Goal: Answer question/provide support

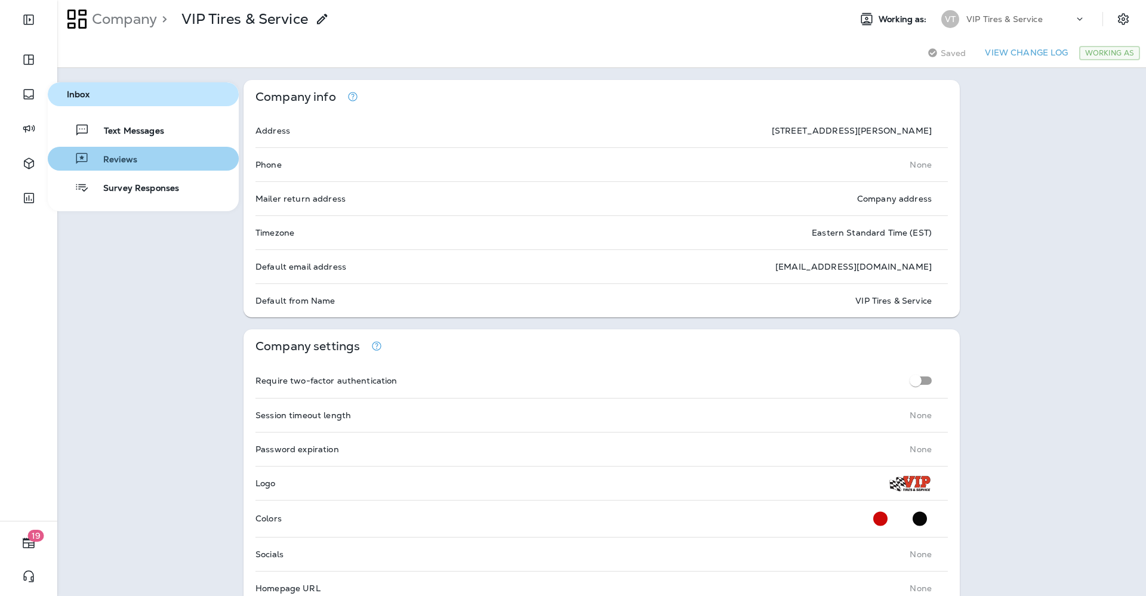
click at [126, 165] on span "Reviews" at bounding box center [113, 160] width 48 height 11
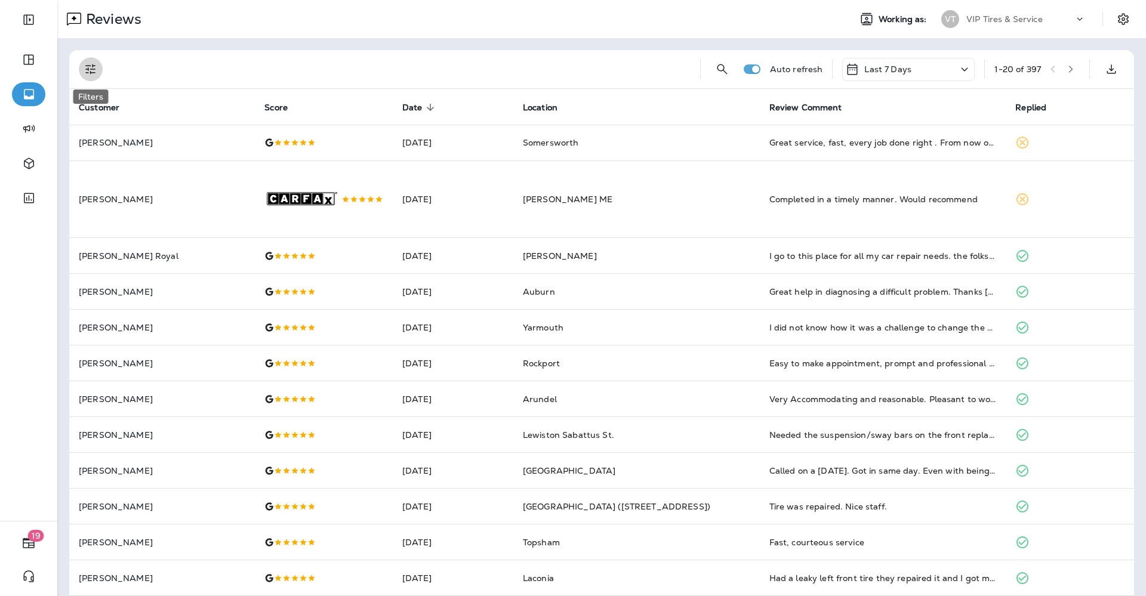
click at [83, 70] on button "Filters" at bounding box center [91, 69] width 24 height 24
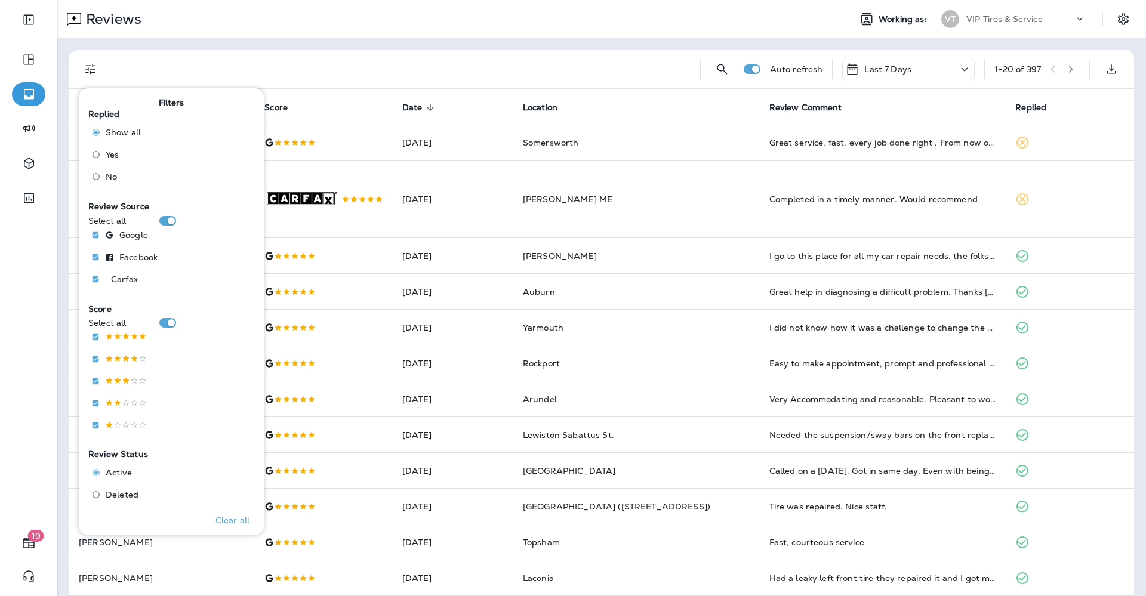
click at [124, 178] on label "No" at bounding box center [114, 176] width 54 height 19
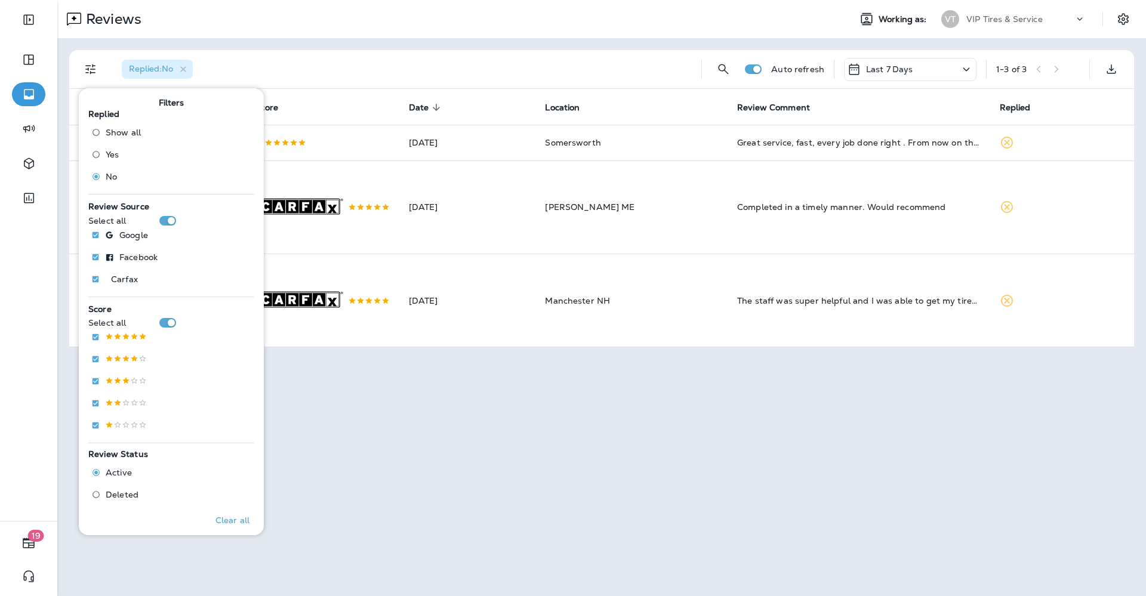
click at [350, 56] on div "Replied : No" at bounding box center [402, 69] width 580 height 38
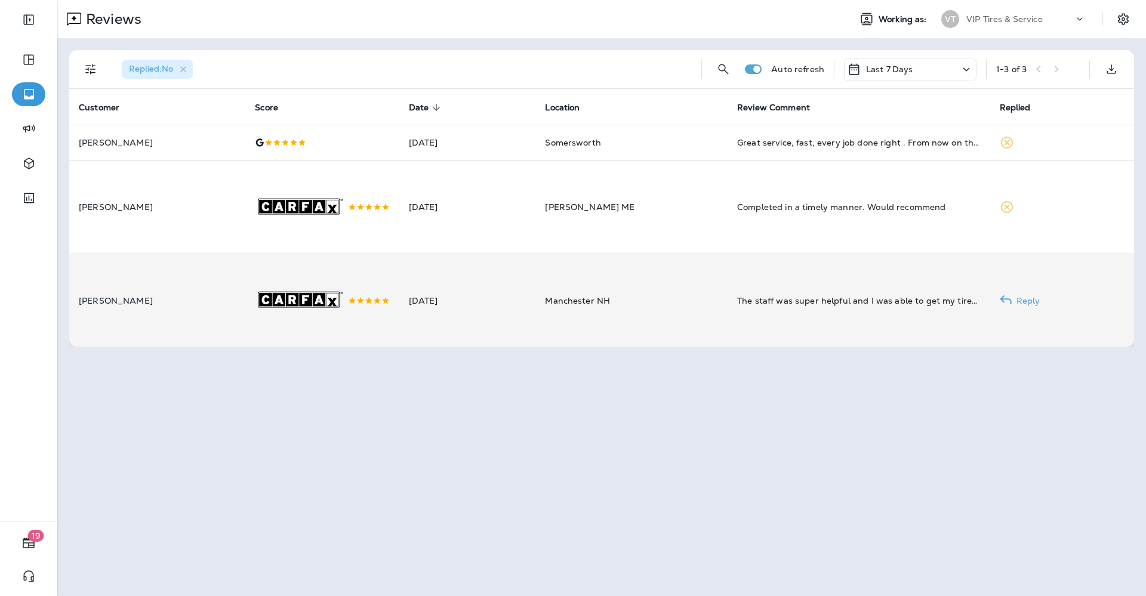
click at [399, 295] on td "[DATE]" at bounding box center [467, 300] width 137 height 93
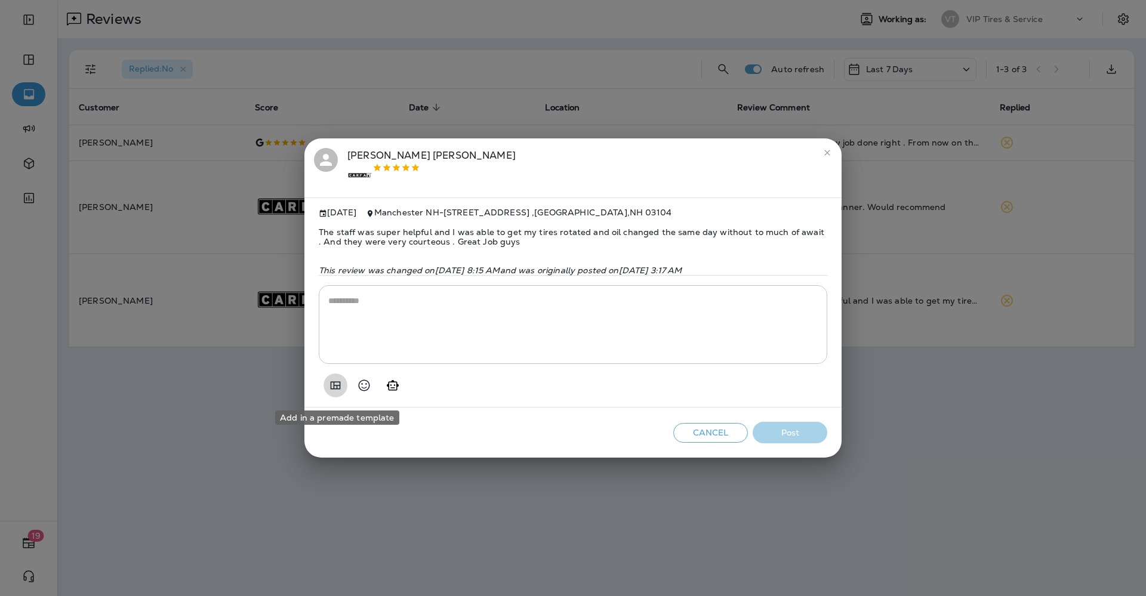
click at [333, 392] on icon "Add in a premade template" at bounding box center [335, 385] width 14 height 14
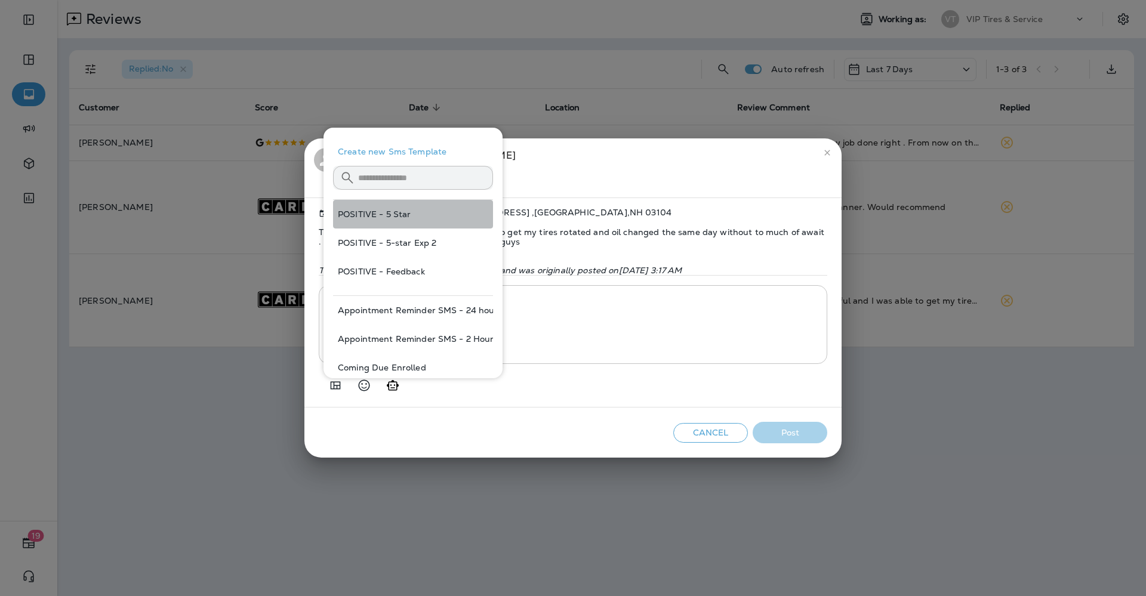
click at [415, 211] on button "POSITIVE - 5 Star" at bounding box center [413, 214] width 160 height 29
type textarea "**********"
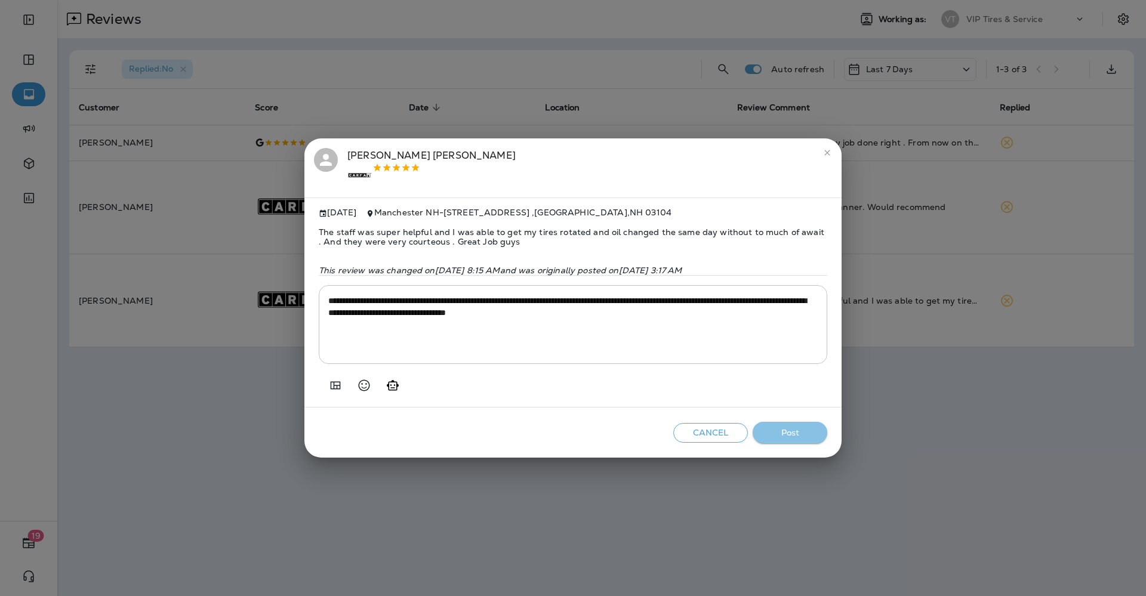
click at [787, 432] on button "Post" at bounding box center [790, 433] width 75 height 22
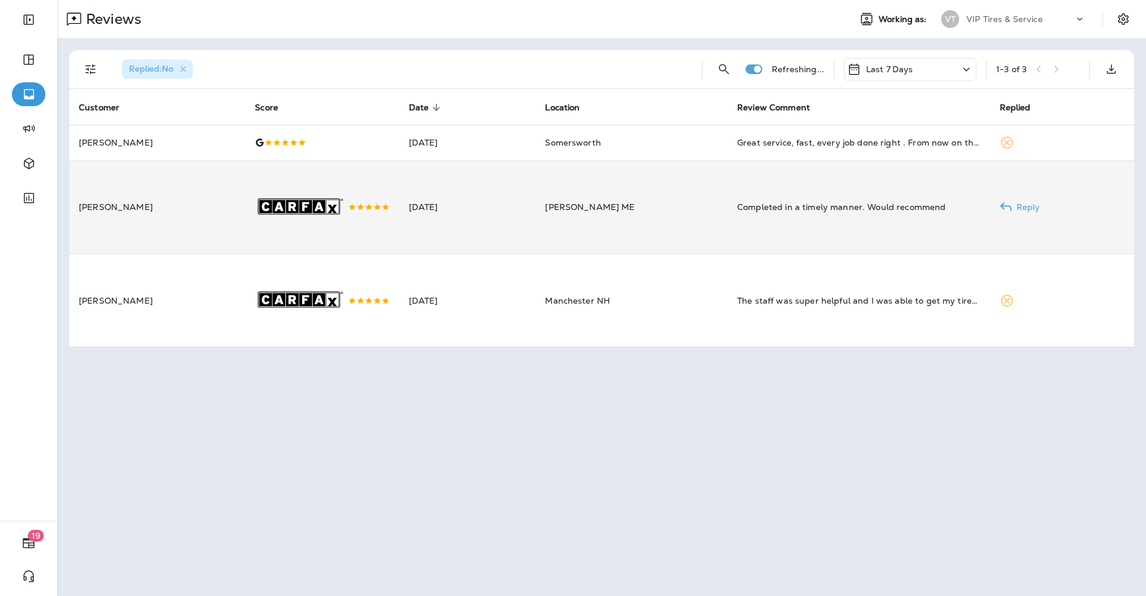
click at [438, 222] on td "[DATE]" at bounding box center [467, 207] width 137 height 93
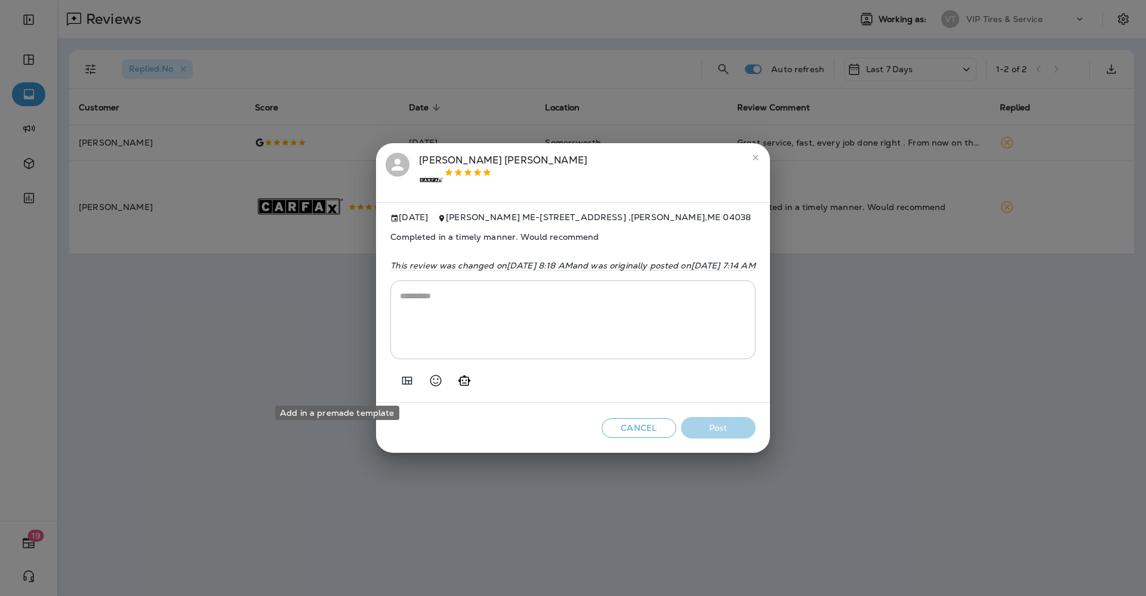
click at [400, 381] on icon "Add in a premade template" at bounding box center [407, 381] width 14 height 14
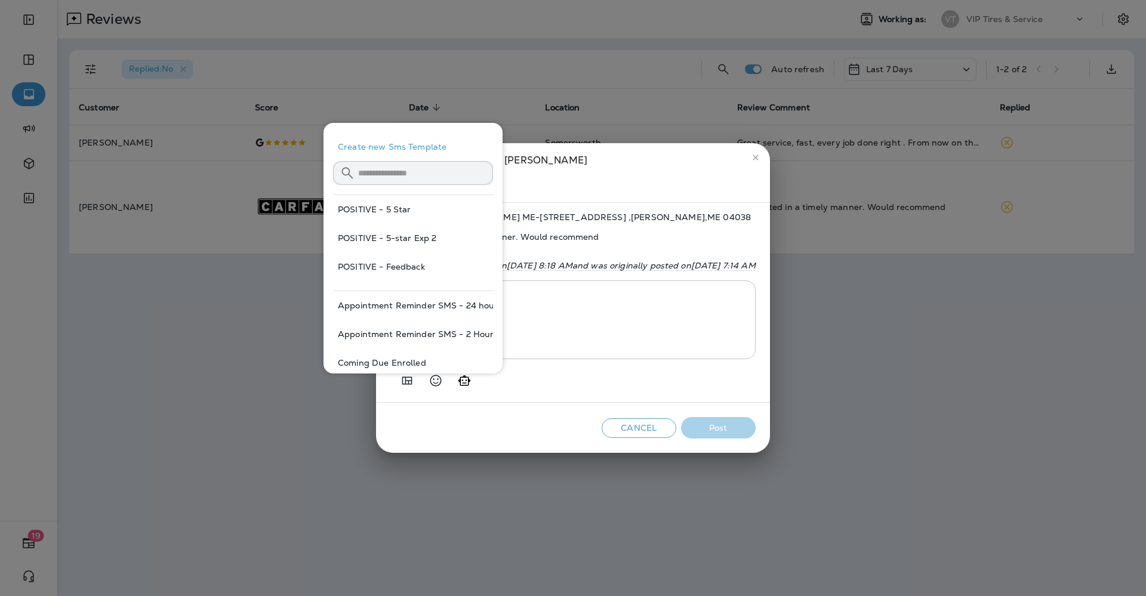
click at [407, 205] on button "POSITIVE - 5 Star" at bounding box center [413, 209] width 160 height 29
type textarea "**********"
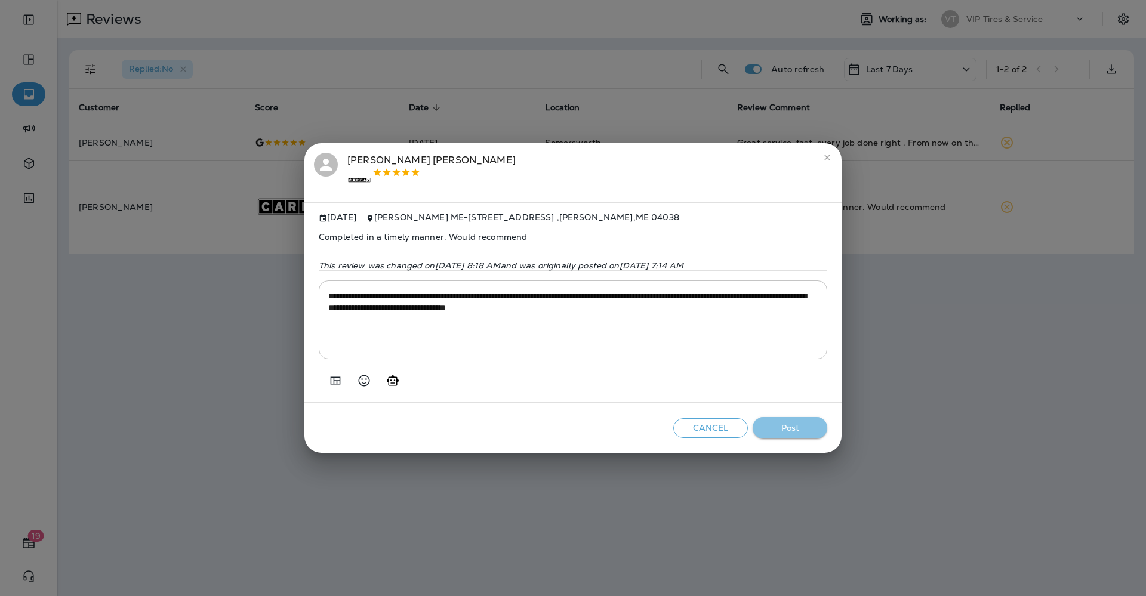
click at [804, 431] on button "Post" at bounding box center [790, 428] width 75 height 22
